Goal: Information Seeking & Learning: Check status

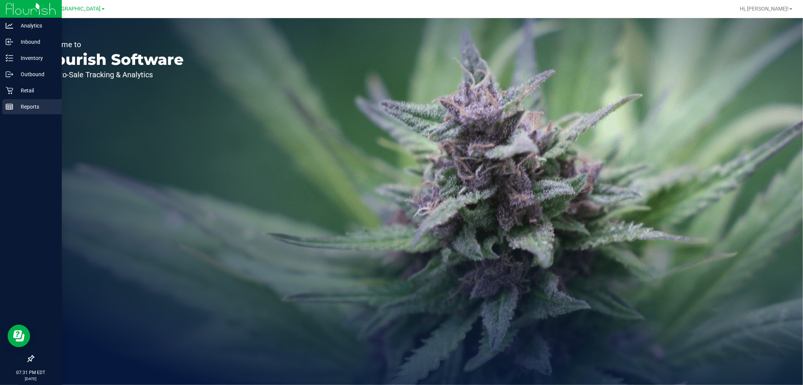
click at [17, 113] on div "Reports" at bounding box center [32, 106] width 60 height 15
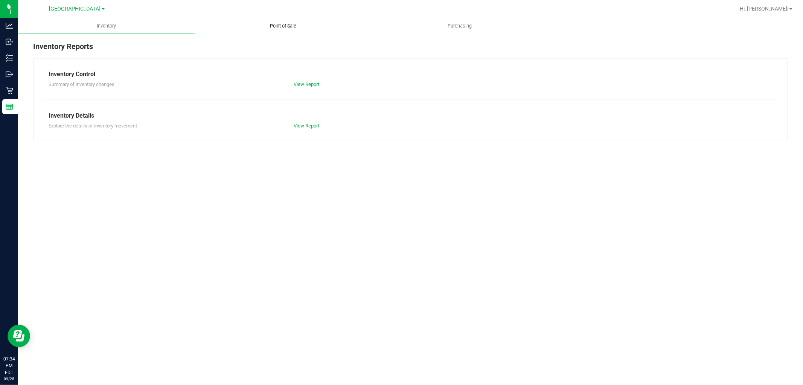
click at [273, 21] on uib-tab-heading "Point of Sale" at bounding box center [283, 25] width 176 height 15
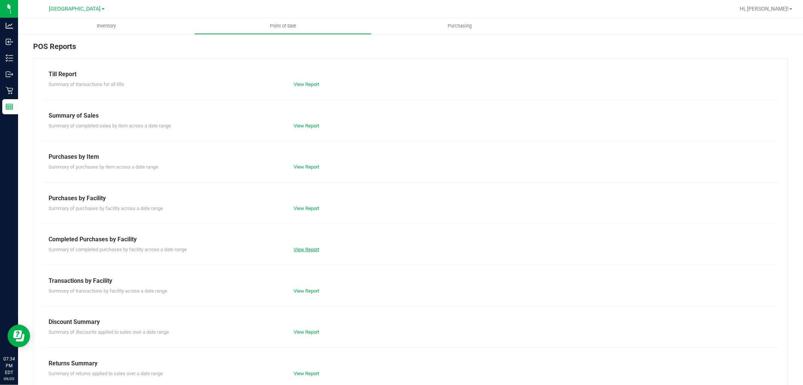
click at [312, 246] on link "View Report" at bounding box center [307, 249] width 26 height 6
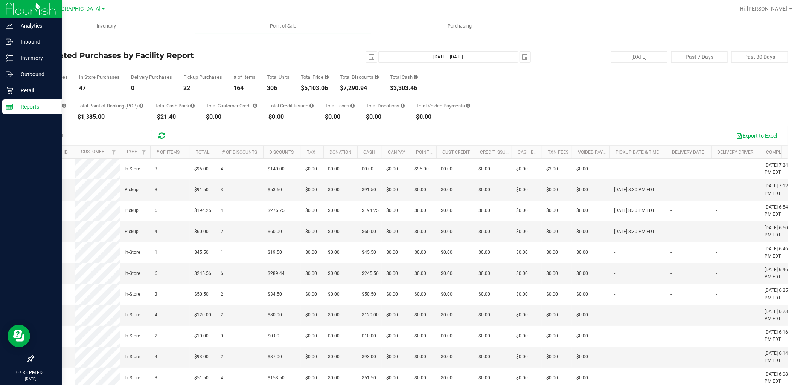
click at [17, 105] on p "Reports" at bounding box center [35, 106] width 45 height 9
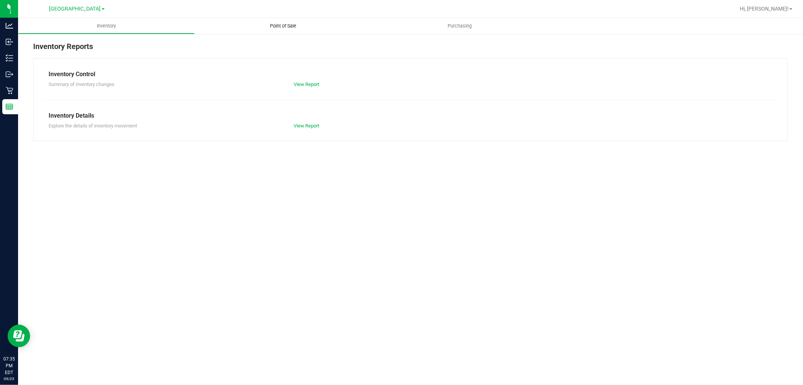
click at [274, 24] on span "Point of Sale" at bounding box center [283, 26] width 47 height 7
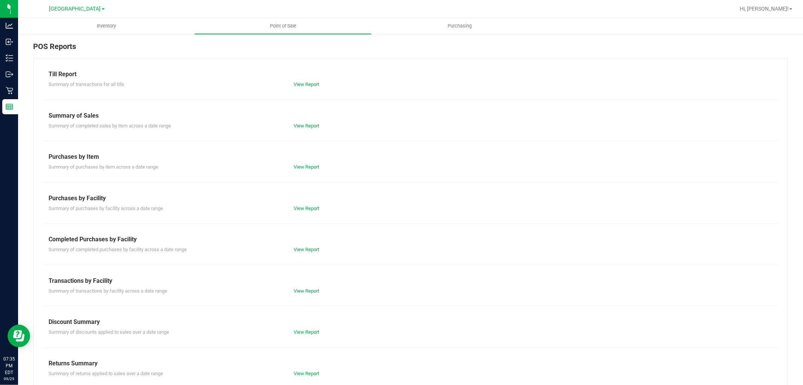
click at [299, 81] on div "View Report" at bounding box center [410, 85] width 245 height 8
click at [300, 79] on div "Summary of transactions for all tills View Report" at bounding box center [411, 83] width 736 height 9
click at [302, 87] on link "View Report" at bounding box center [307, 84] width 26 height 6
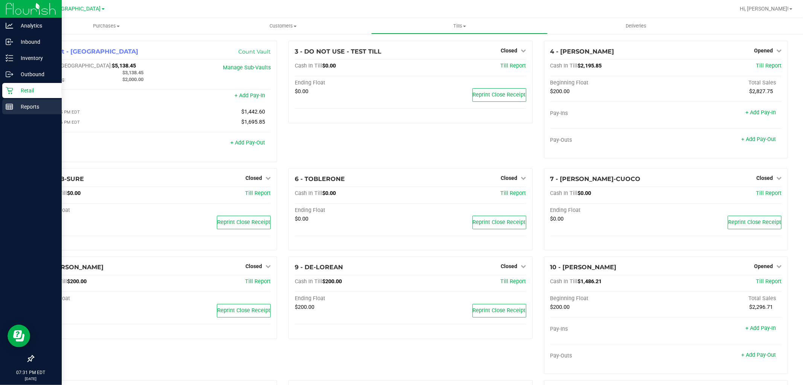
click at [27, 107] on p "Reports" at bounding box center [35, 106] width 45 height 9
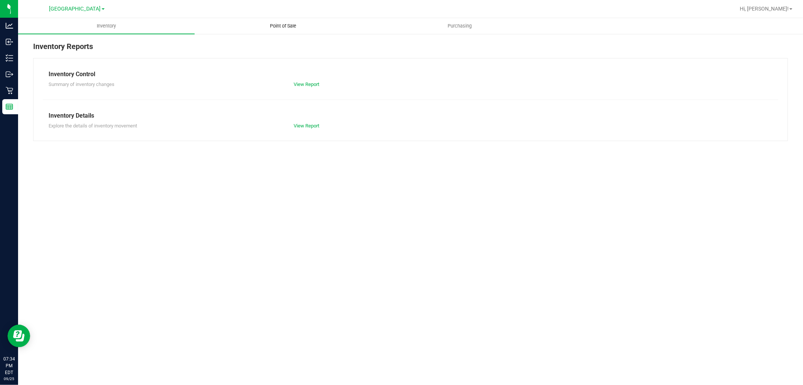
click at [277, 23] on span "Point of Sale" at bounding box center [283, 26] width 47 height 7
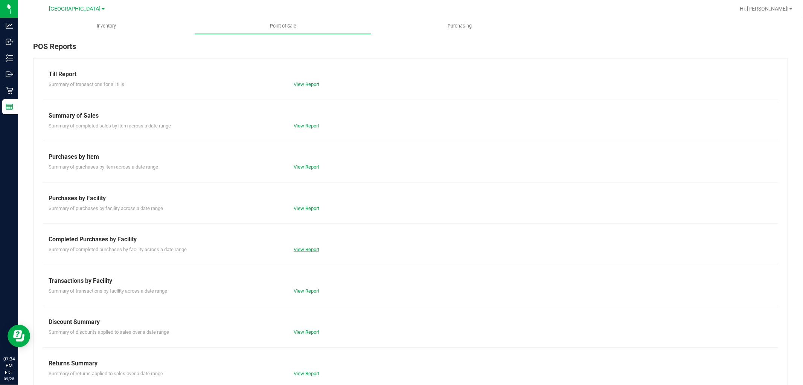
click at [305, 250] on link "View Report" at bounding box center [307, 249] width 26 height 6
